Goal: Complete application form: Complete application form

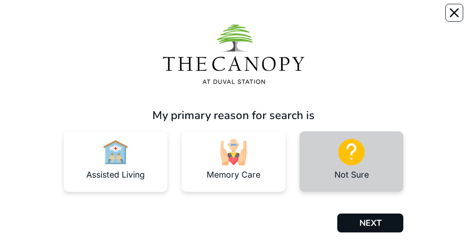
click at [356, 152] on img at bounding box center [351, 152] width 26 height 26
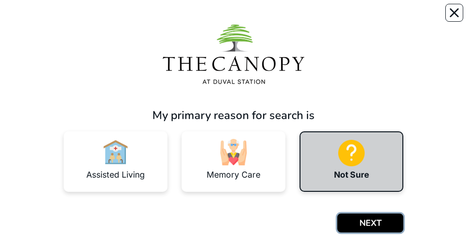
click at [404, 225] on button "NEXT" at bounding box center [370, 222] width 66 height 19
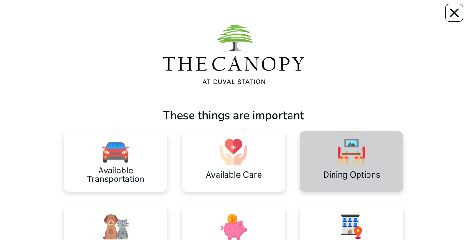
click at [305, 160] on div "Dining Options" at bounding box center [352, 161] width 104 height 60
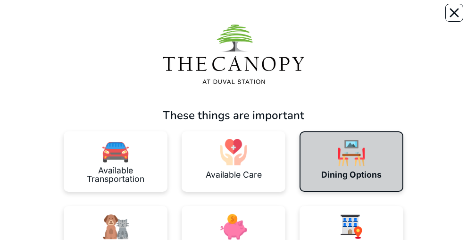
click at [305, 160] on div "Dining Options" at bounding box center [352, 161] width 104 height 60
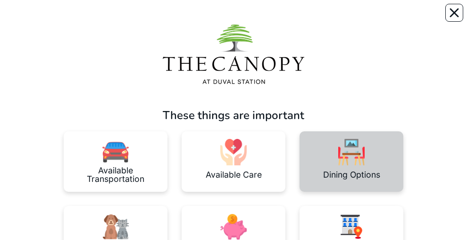
click at [338, 153] on img at bounding box center [351, 152] width 26 height 26
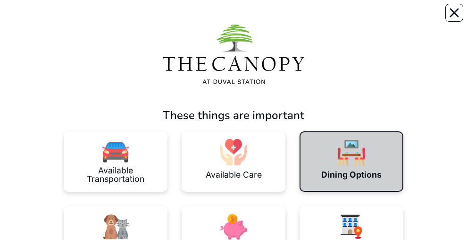
click at [338, 153] on img at bounding box center [351, 153] width 26 height 26
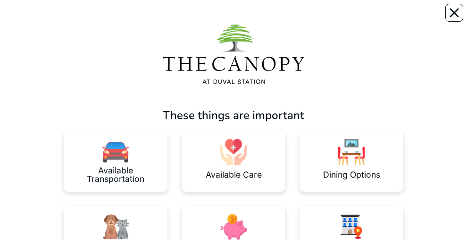
drag, startPoint x: 464, startPoint y: 226, endPoint x: 471, endPoint y: 222, distance: 7.4
click at [467, 222] on html "These things are important Available Transportation Available Care Dining Optio…" at bounding box center [233, 203] width 467 height 406
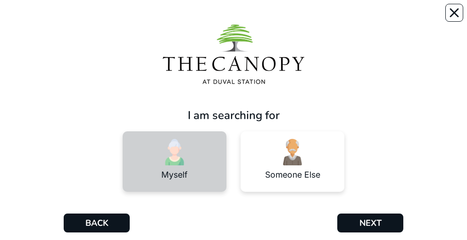
click at [172, 162] on img at bounding box center [174, 152] width 26 height 26
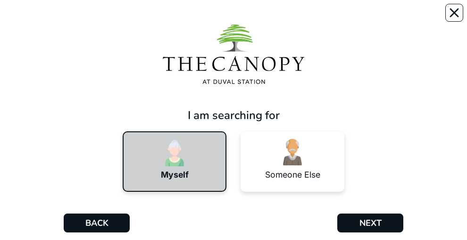
click at [404, 209] on div "I am searching for Myself Someone Else BACK NEXT" at bounding box center [234, 128] width 340 height 238
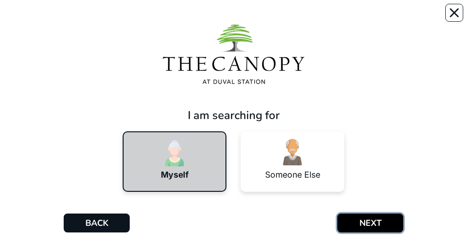
click at [404, 221] on button "NEXT" at bounding box center [370, 222] width 66 height 19
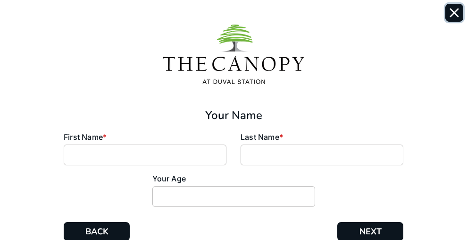
click at [451, 16] on icon "Close" at bounding box center [455, 13] width 8 height 8
